Goal: Information Seeking & Learning: Learn about a topic

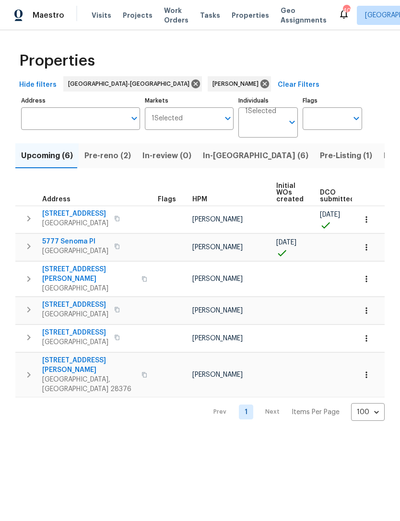
scroll to position [0, 252]
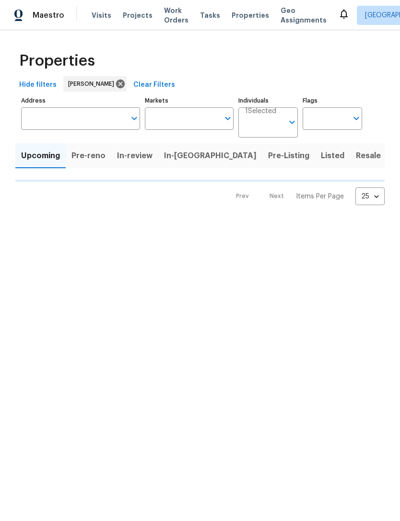
type input "100"
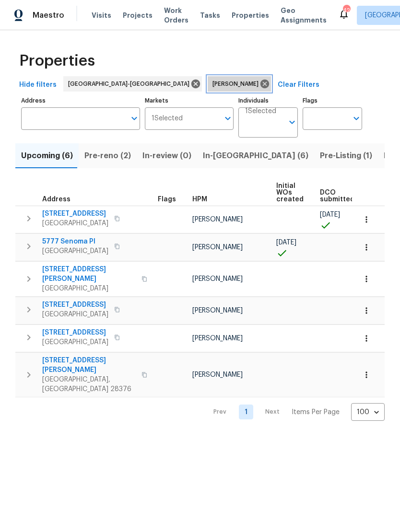
click at [259, 80] on icon at bounding box center [264, 84] width 11 height 11
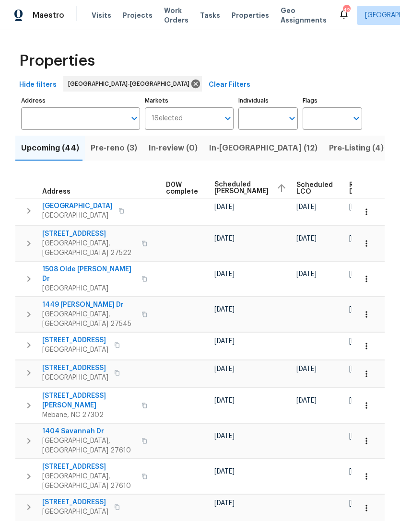
click at [265, 125] on input "Individuals" at bounding box center [260, 118] width 45 height 23
type input "Preston"
click at [272, 150] on li "[PERSON_NAME]" at bounding box center [268, 149] width 44 height 20
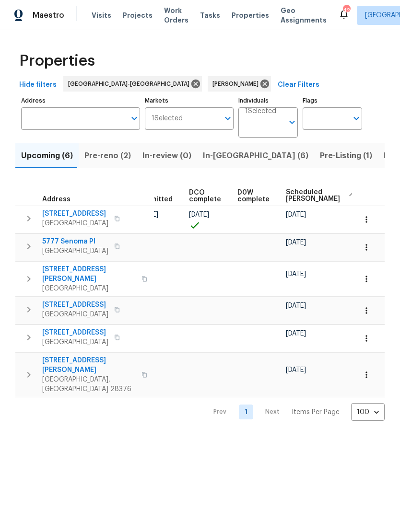
scroll to position [0, 188]
click at [117, 157] on span "Pre-reno (2)" at bounding box center [107, 155] width 47 height 13
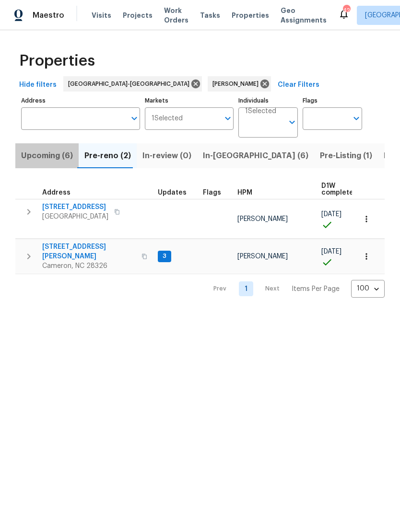
click at [49, 161] on span "Upcoming (6)" at bounding box center [47, 155] width 52 height 13
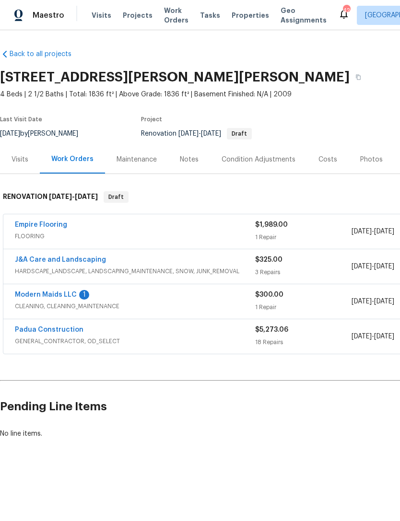
click at [73, 295] on link "Modern Maids LLC" at bounding box center [46, 295] width 62 height 7
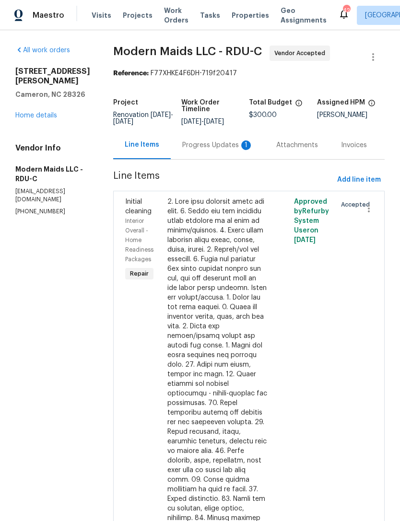
click at [230, 150] on div "Progress Updates 1" at bounding box center [217, 145] width 71 height 10
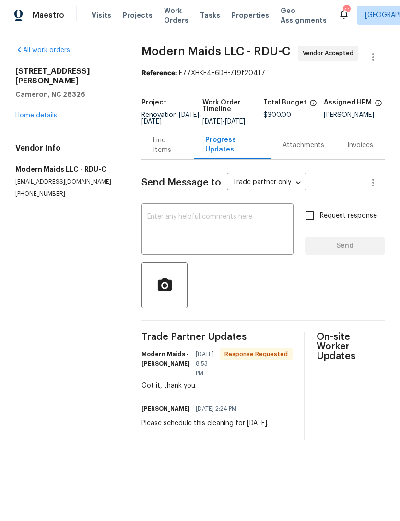
click at [41, 112] on link "Home details" at bounding box center [36, 115] width 42 height 7
